Goal: Task Accomplishment & Management: Complete application form

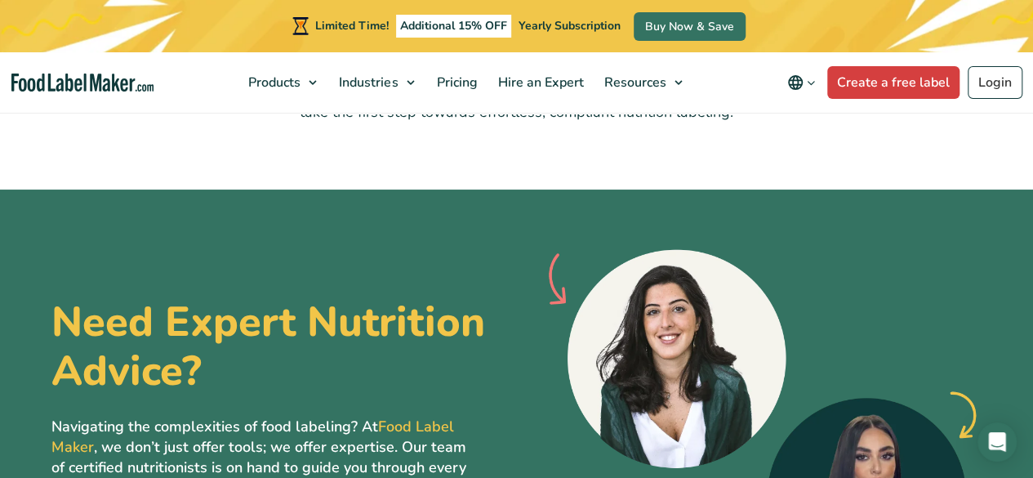
scroll to position [4246, 0]
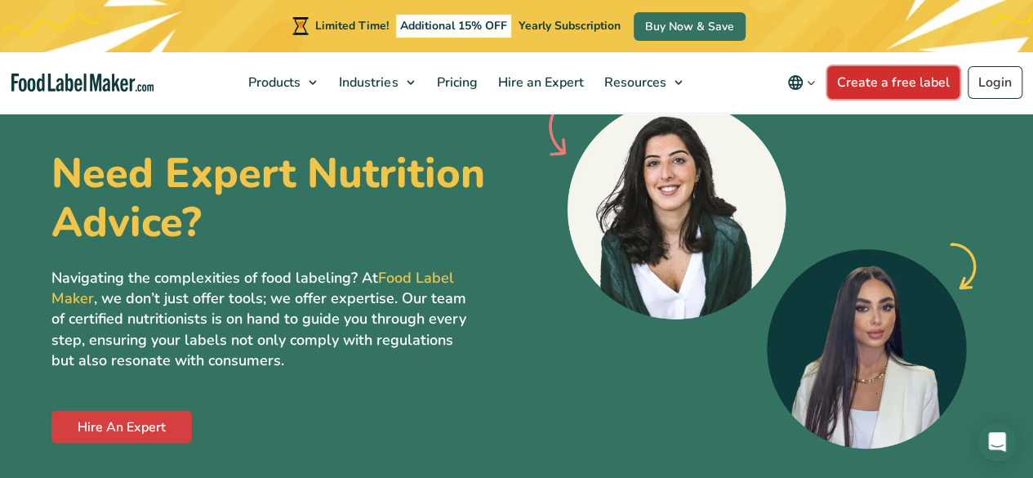
click at [924, 81] on link "Create a free label" at bounding box center [893, 82] width 132 height 33
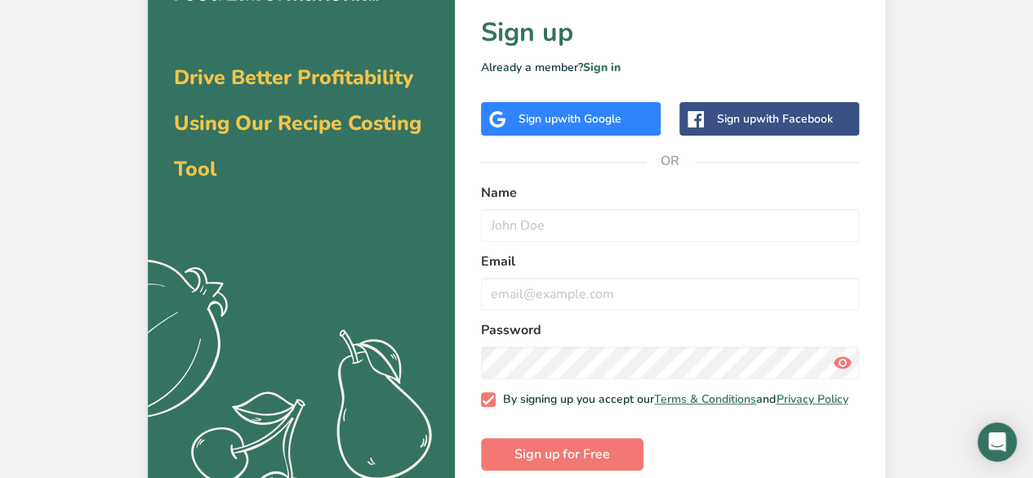
scroll to position [74, 0]
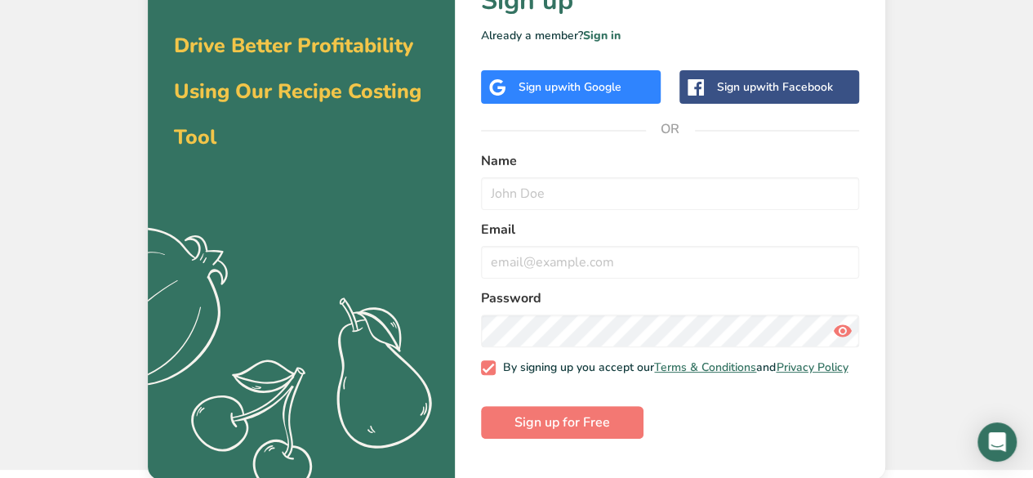
click at [563, 87] on span "with Google" at bounding box center [590, 87] width 64 height 16
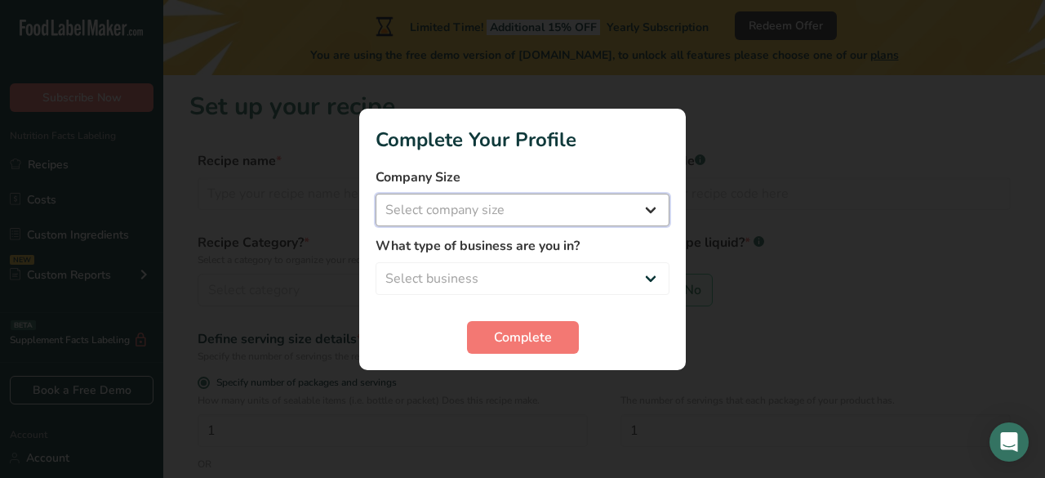
click at [649, 208] on select "Select company size Fewer than 10 Employees 10 to 50 Employees 51 to 500 Employ…" at bounding box center [523, 210] width 294 height 33
click at [376, 194] on select "Select company size Fewer than 10 Employees 10 to 50 Employees 51 to 500 Employ…" at bounding box center [523, 210] width 294 height 33
click at [656, 208] on select "Fewer than 10 Employees 10 to 50 Employees 51 to 500 Employees Over 500 Employe…" at bounding box center [523, 210] width 294 height 33
select select "3"
click at [376, 194] on select "Fewer than 10 Employees 10 to 50 Employees 51 to 500 Employees Over 500 Employe…" at bounding box center [523, 210] width 294 height 33
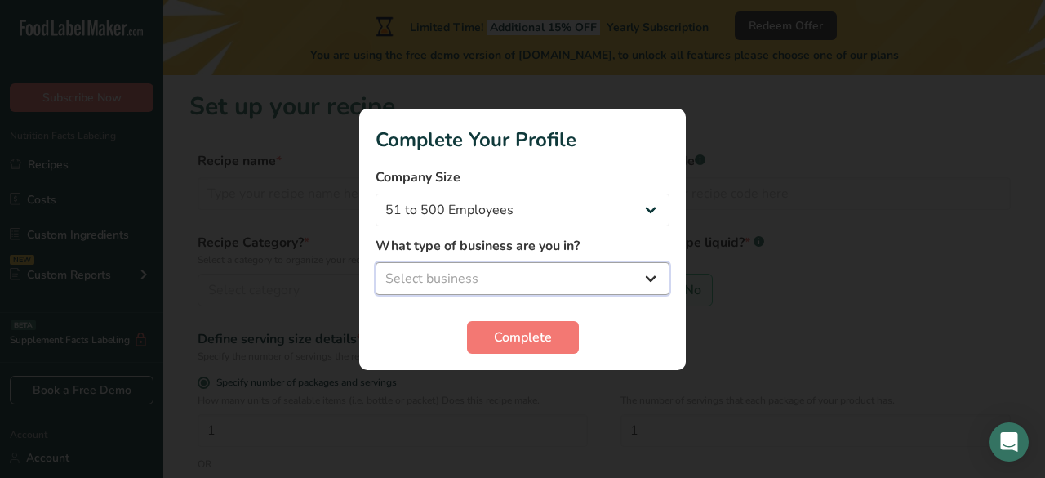
click at [652, 287] on select "Select business Packaged Food Manufacturer Restaurant & Cafe Bakery Meal Plans …" at bounding box center [523, 278] width 294 height 33
select select "8"
click at [376, 262] on select "Select business Packaged Food Manufacturer Restaurant & Cafe Bakery Meal Plans …" at bounding box center [523, 278] width 294 height 33
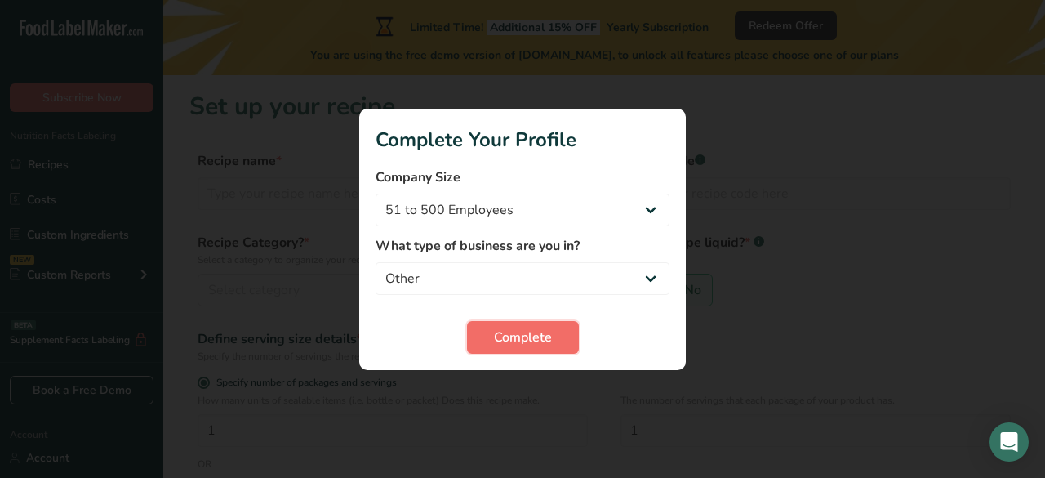
click at [554, 329] on button "Complete" at bounding box center [523, 337] width 112 height 33
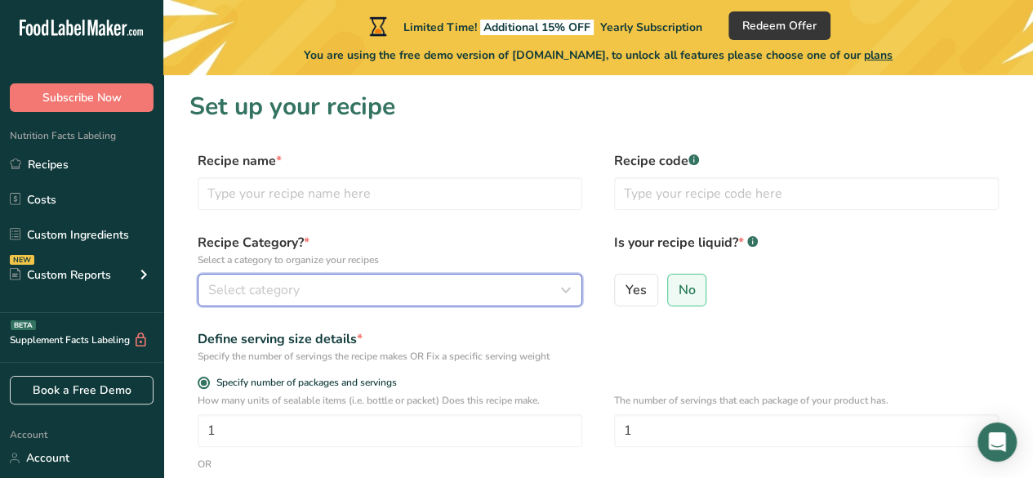
click at [563, 295] on icon "button" at bounding box center [566, 289] width 20 height 29
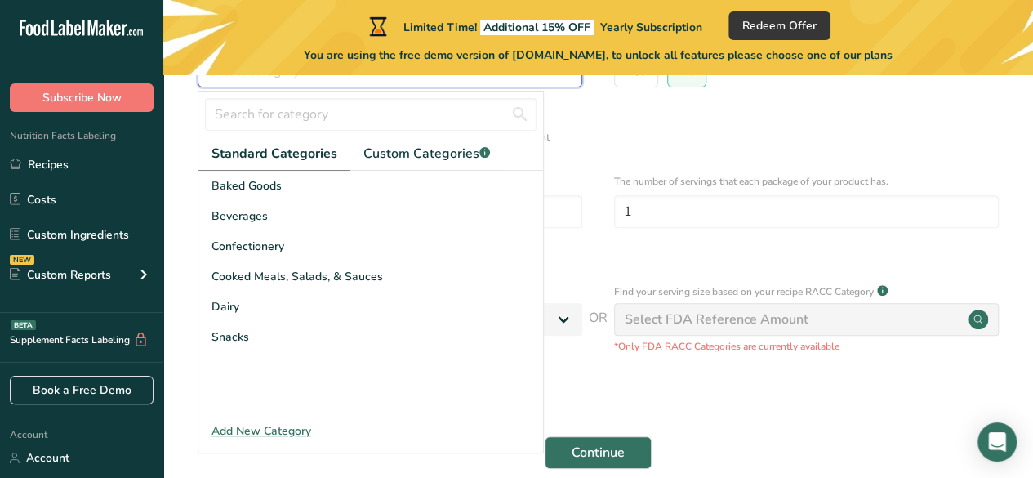
scroll to position [245, 0]
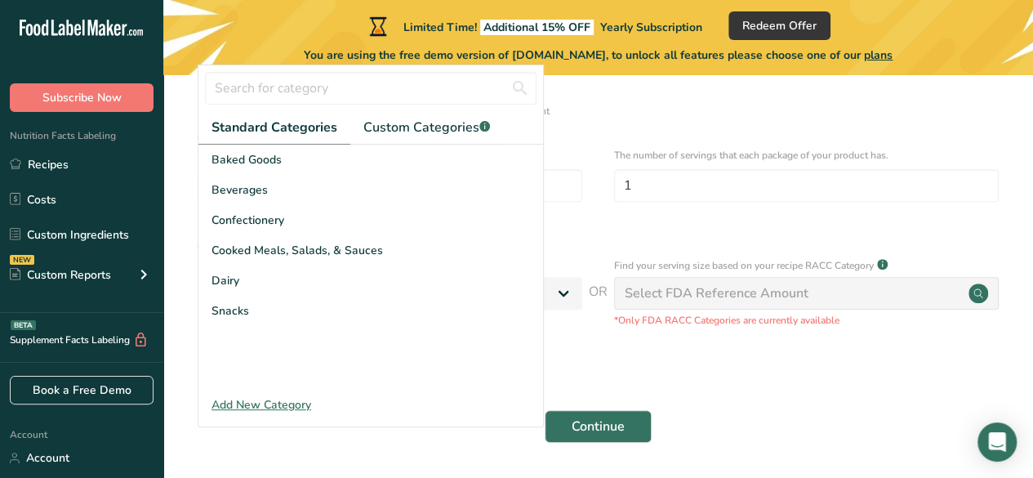
click at [583, 218] on div "OR" at bounding box center [597, 218] width 817 height 15
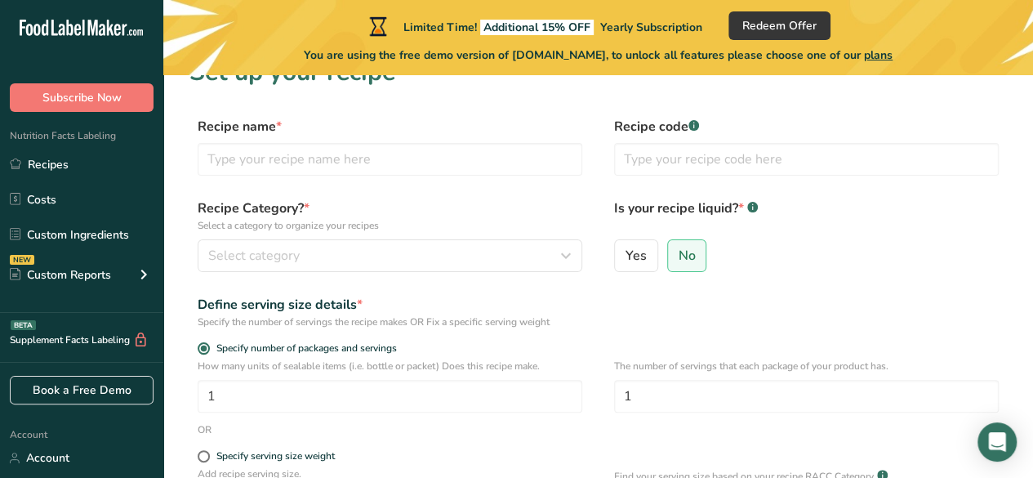
scroll to position [0, 0]
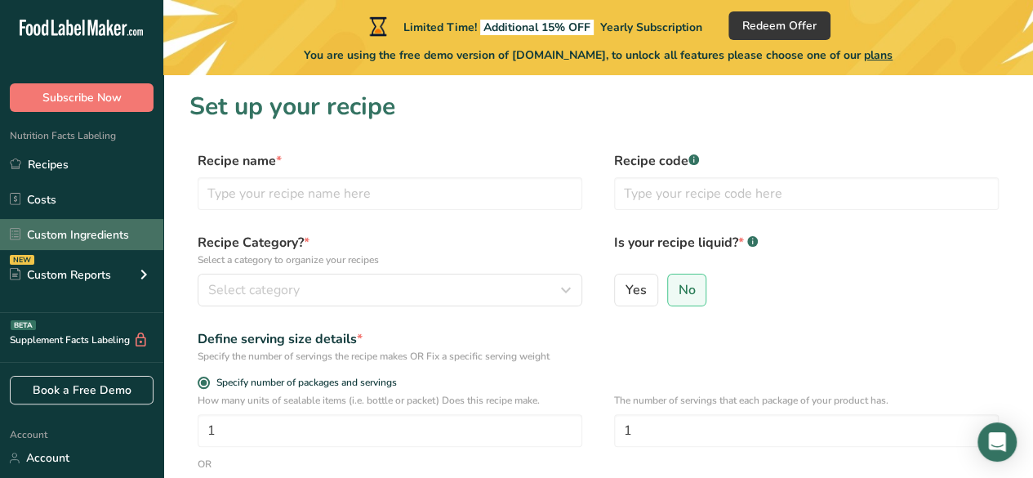
click at [91, 229] on link "Custom Ingredients" at bounding box center [81, 234] width 163 height 31
